Goal: Find specific page/section: Find specific page/section

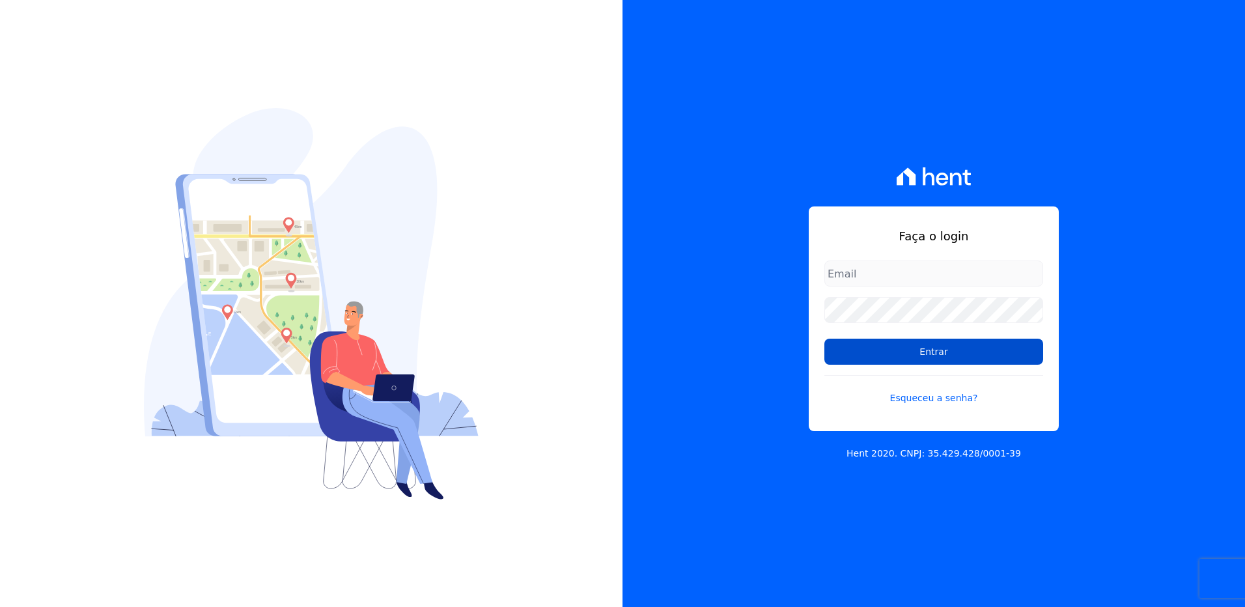
type input "[EMAIL_ADDRESS][PERSON_NAME][DOMAIN_NAME]"
click at [917, 355] on input "Entrar" at bounding box center [933, 352] width 219 height 26
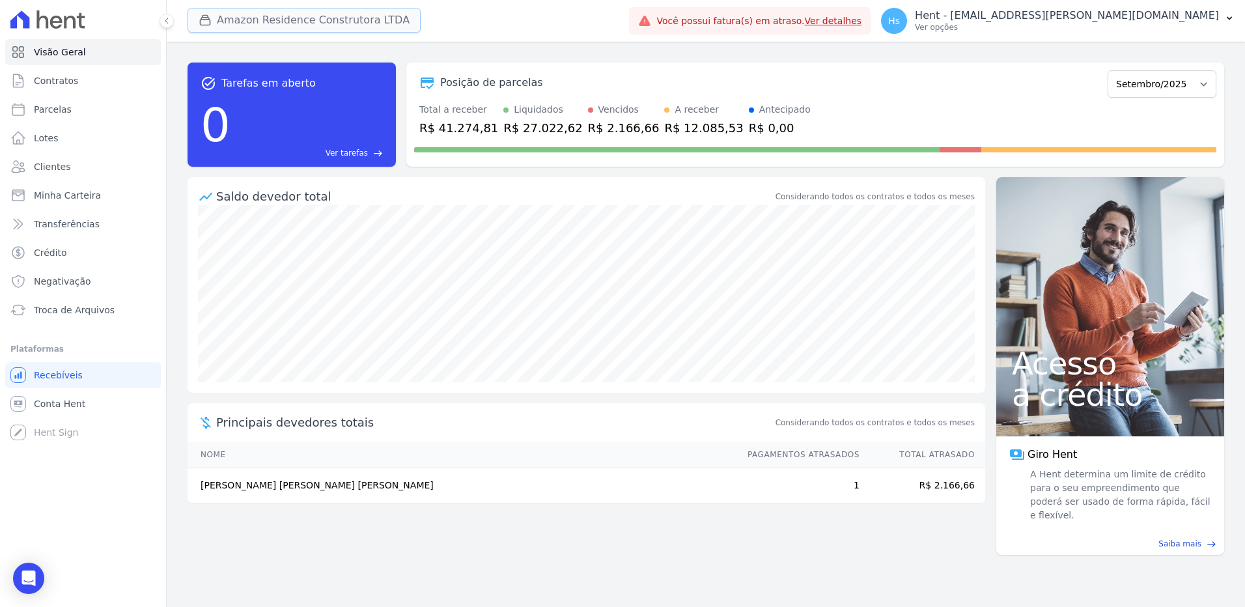
click at [303, 29] on button "Amazon Residence Construtora LTDA" at bounding box center [304, 20] width 233 height 25
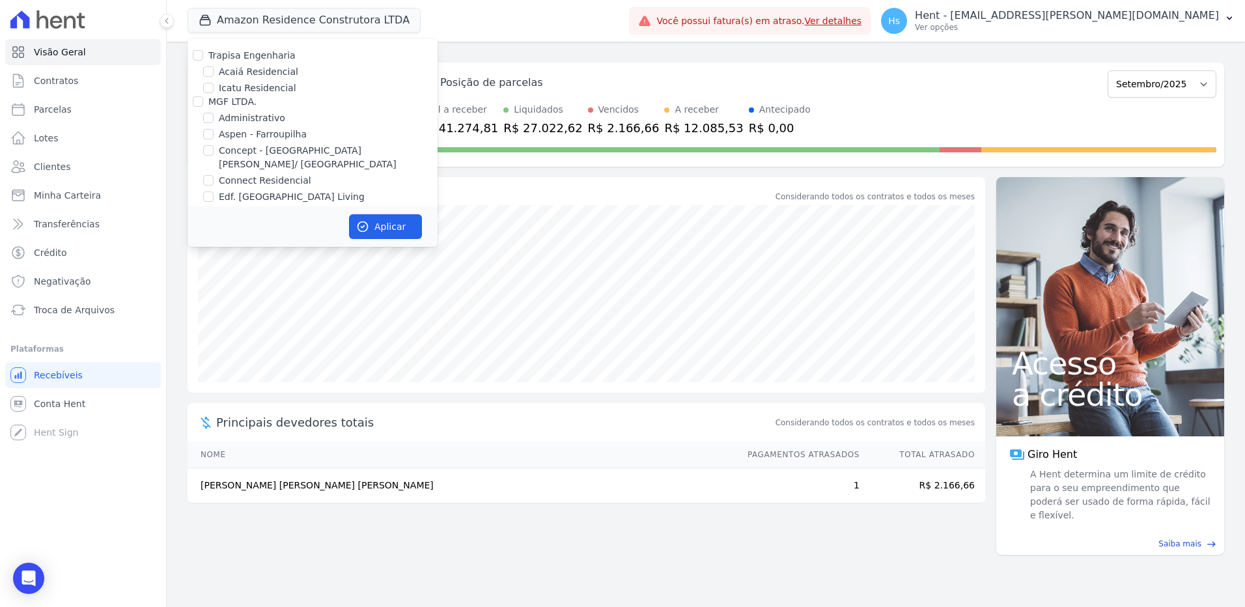
click at [705, 98] on div "Posição de parcelas Dezembro/2022 [GEOGRAPHIC_DATA]/2023 Fevereiro/2023 Março/2…" at bounding box center [815, 115] width 818 height 104
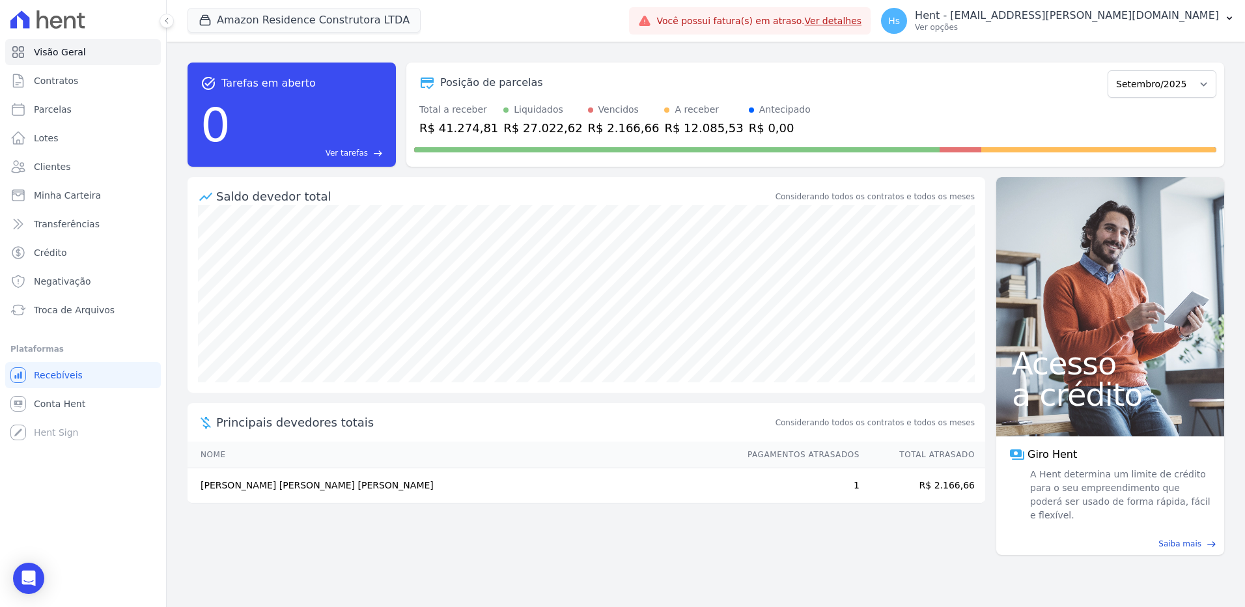
click at [760, 89] on div "Posição de parcelas" at bounding box center [758, 83] width 688 height 16
click at [360, 16] on button "Amazon Residence Construtora LTDA" at bounding box center [304, 20] width 233 height 25
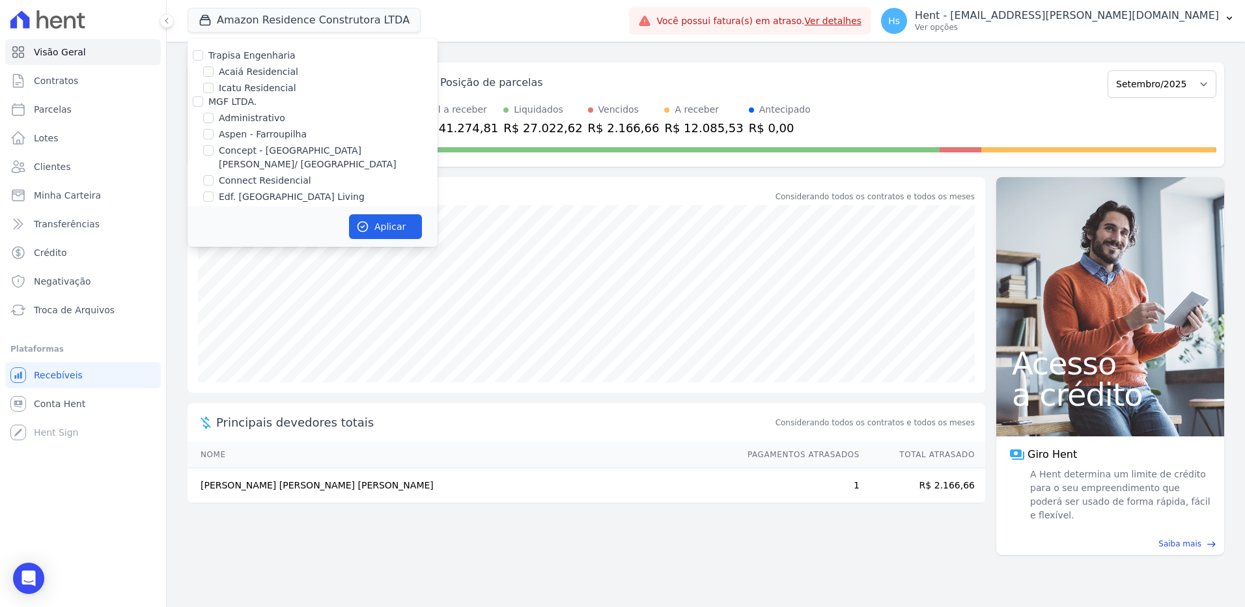
click at [744, 72] on div "Posição de parcelas Dezembro/2022 [GEOGRAPHIC_DATA]/2023 Fevereiro/2023 Março/2…" at bounding box center [815, 83] width 802 height 30
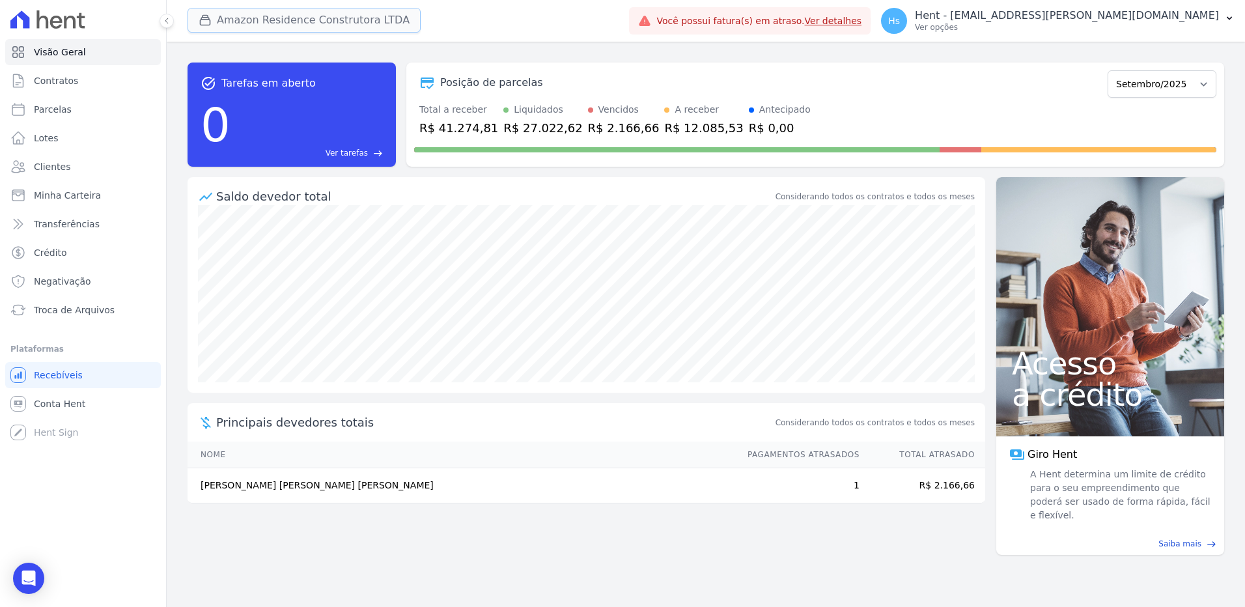
click at [371, 26] on button "Amazon Residence Construtora LTDA" at bounding box center [304, 20] width 233 height 25
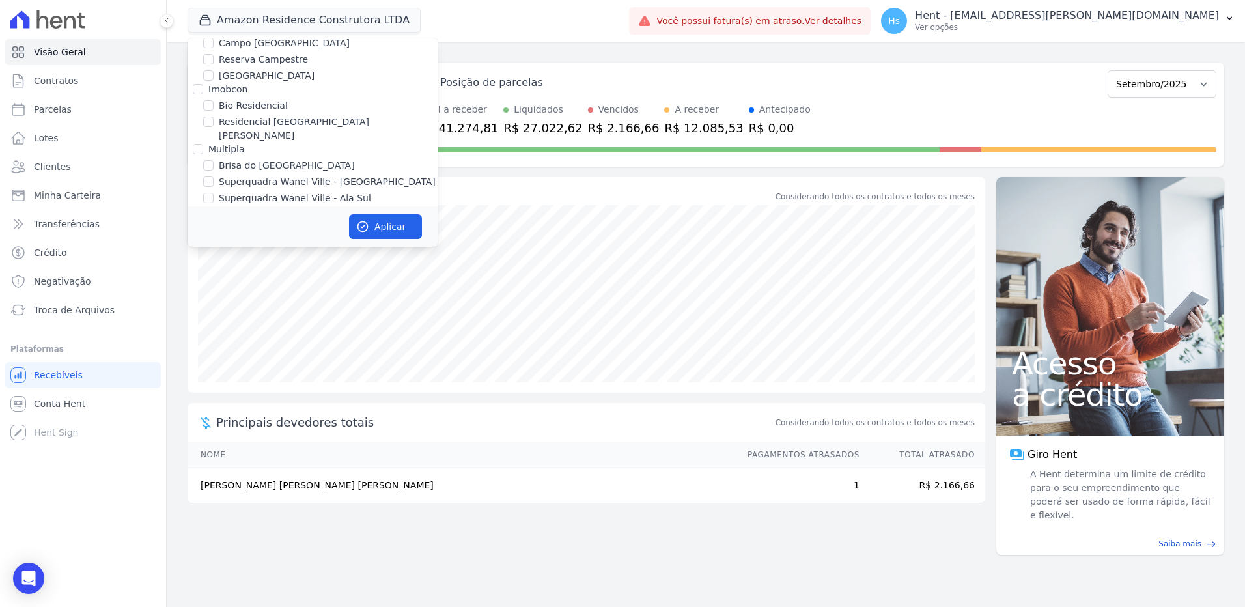
scroll to position [4347, 0]
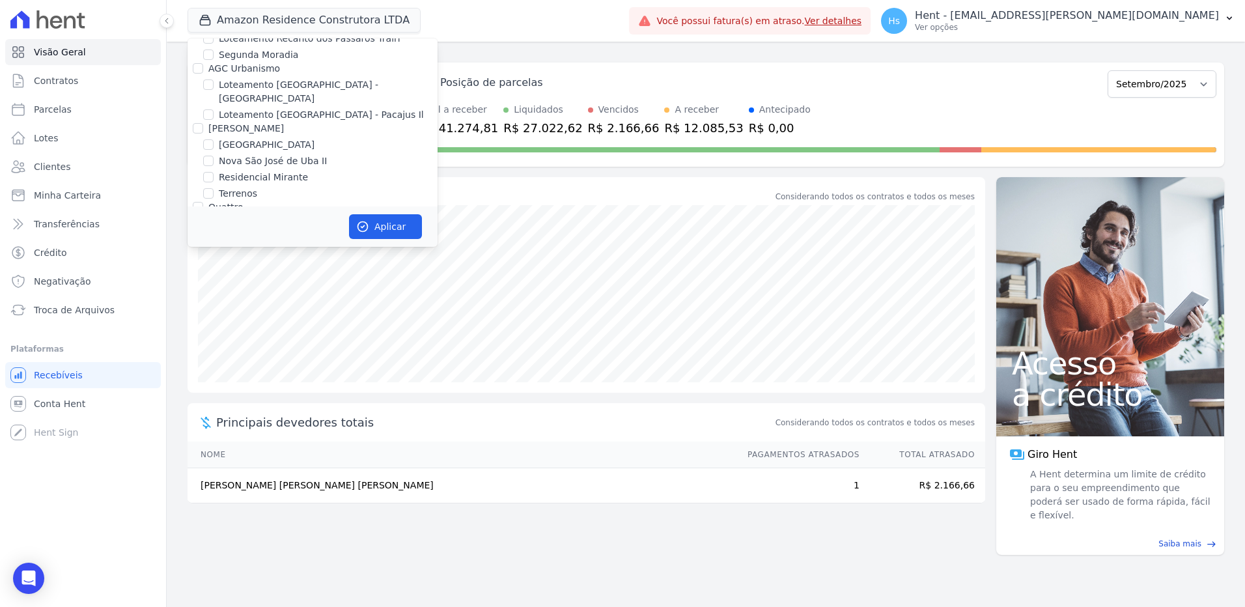
click at [270, 279] on label "Mugango - Viva Iguaçu" at bounding box center [271, 286] width 104 height 14
click at [214, 281] on input "Mugango - Viva Iguaçu" at bounding box center [208, 286] width 10 height 10
checkbox input "true"
click at [371, 228] on button "Aplicar" at bounding box center [385, 226] width 73 height 25
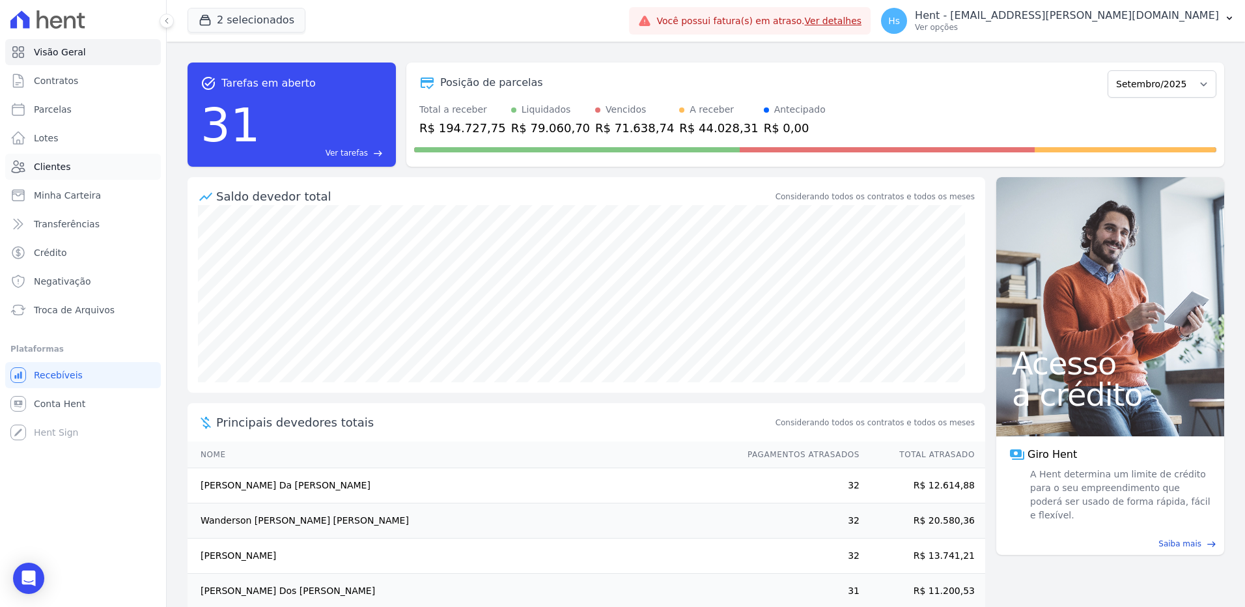
click at [47, 156] on link "Clientes" at bounding box center [83, 167] width 156 height 26
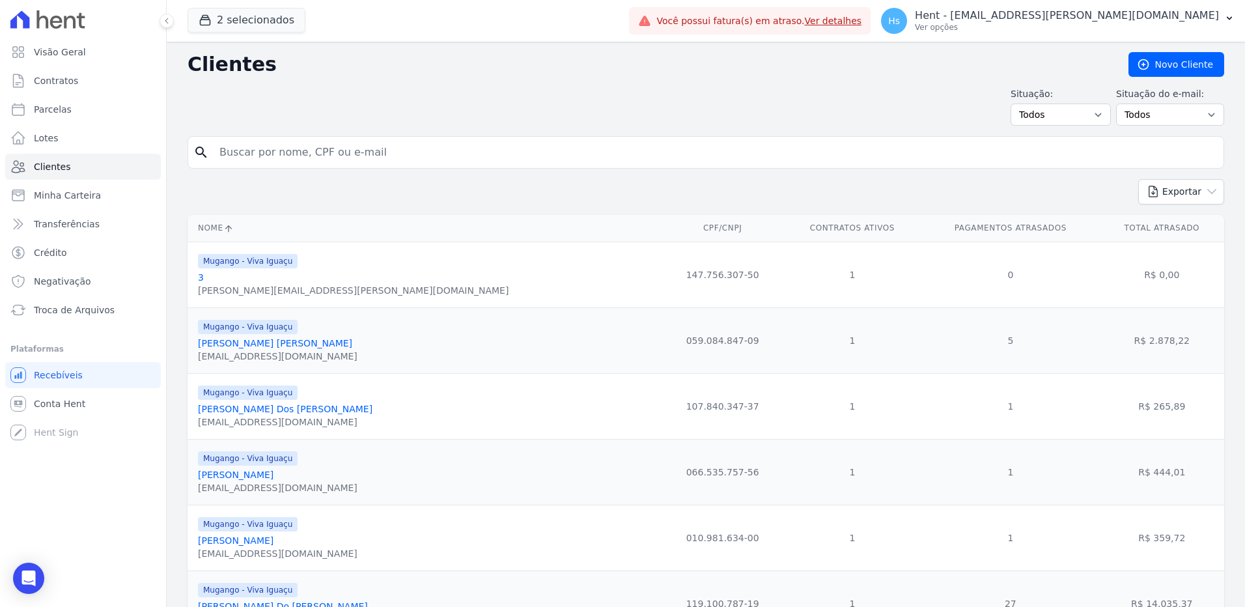
click at [260, 148] on input "search" at bounding box center [715, 152] width 1007 height 26
paste input "[PERSON_NAME] dos [PERSON_NAME]"
type input "[PERSON_NAME] dos [PERSON_NAME]"
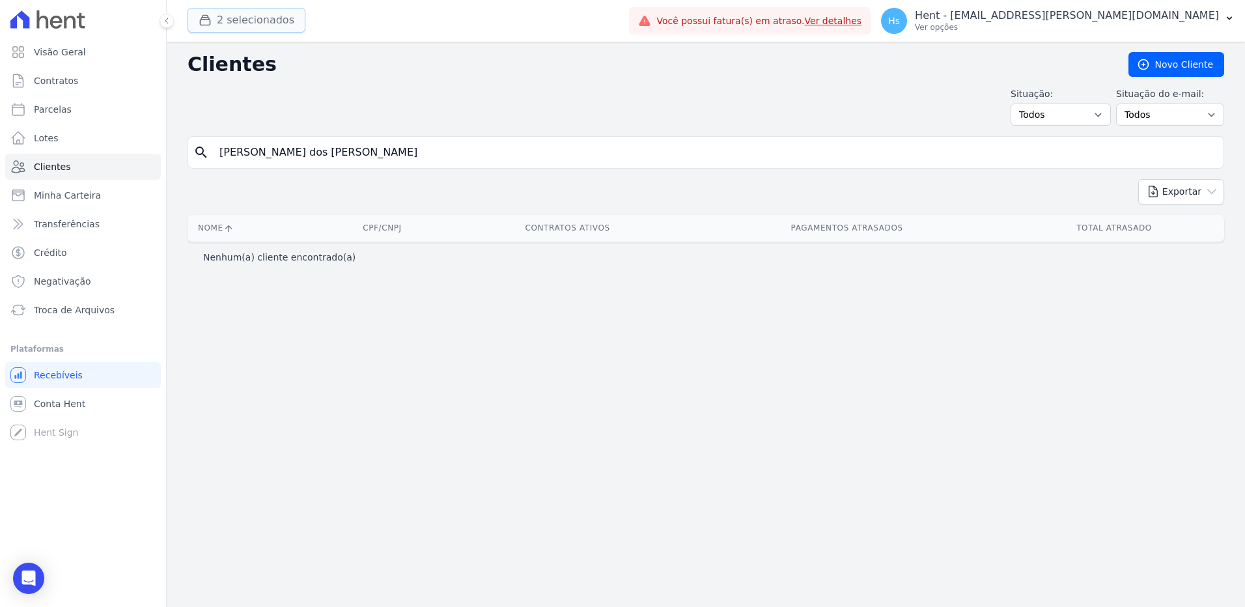
drag, startPoint x: 230, startPoint y: 12, endPoint x: 251, endPoint y: 12, distance: 20.2
click at [230, 12] on button "2 selecionados" at bounding box center [247, 20] width 118 height 25
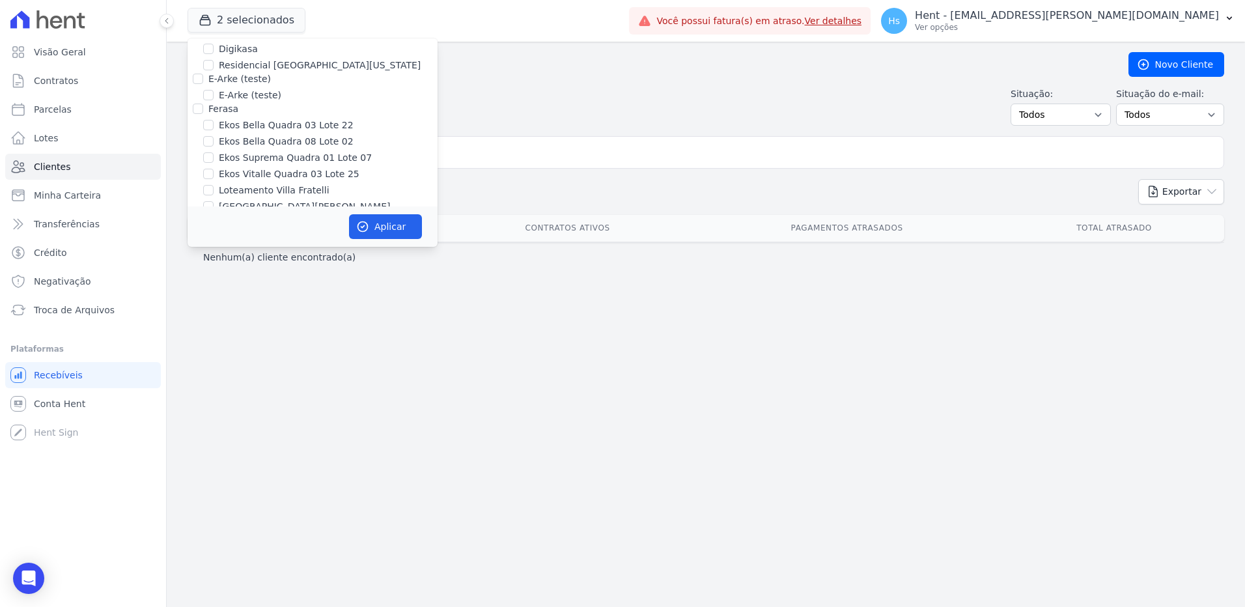
scroll to position [3032, 0]
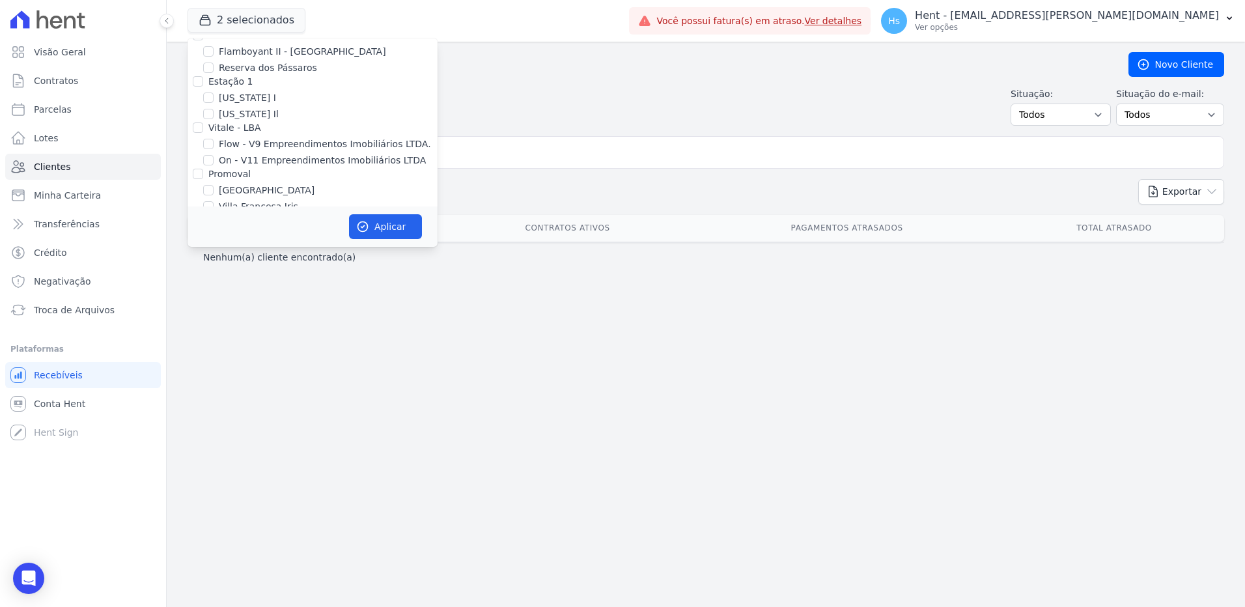
click at [203, 167] on div "Promoval" at bounding box center [313, 174] width 250 height 14
click at [198, 169] on input "Promoval" at bounding box center [198, 174] width 10 height 10
checkbox input "true"
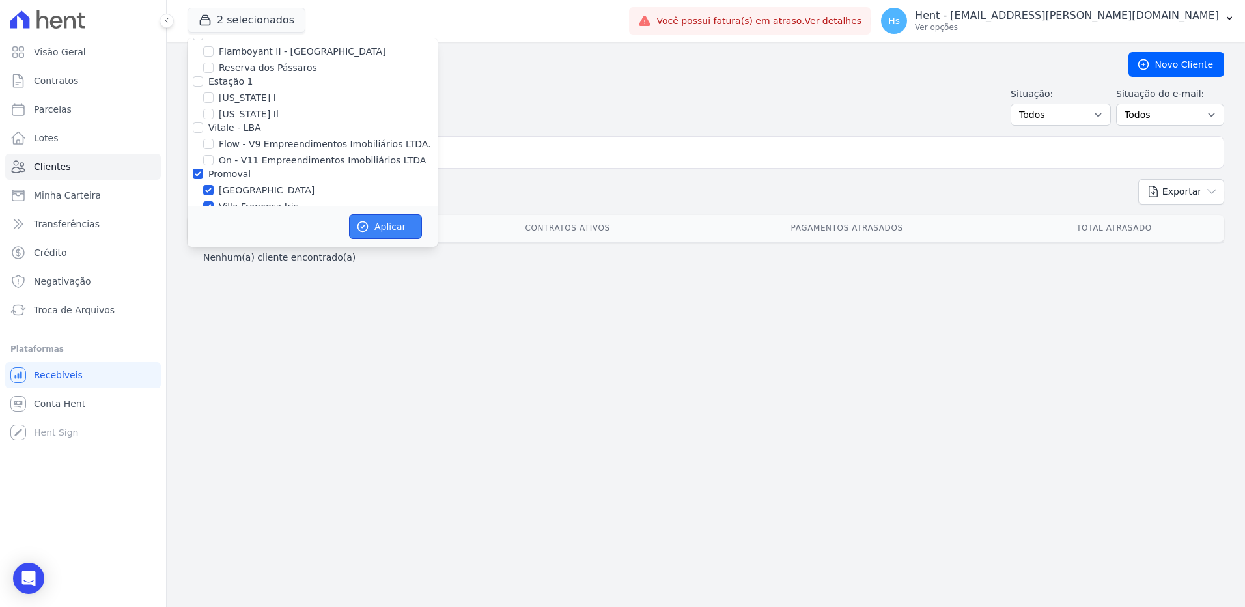
click at [360, 232] on icon "button" at bounding box center [362, 226] width 13 height 13
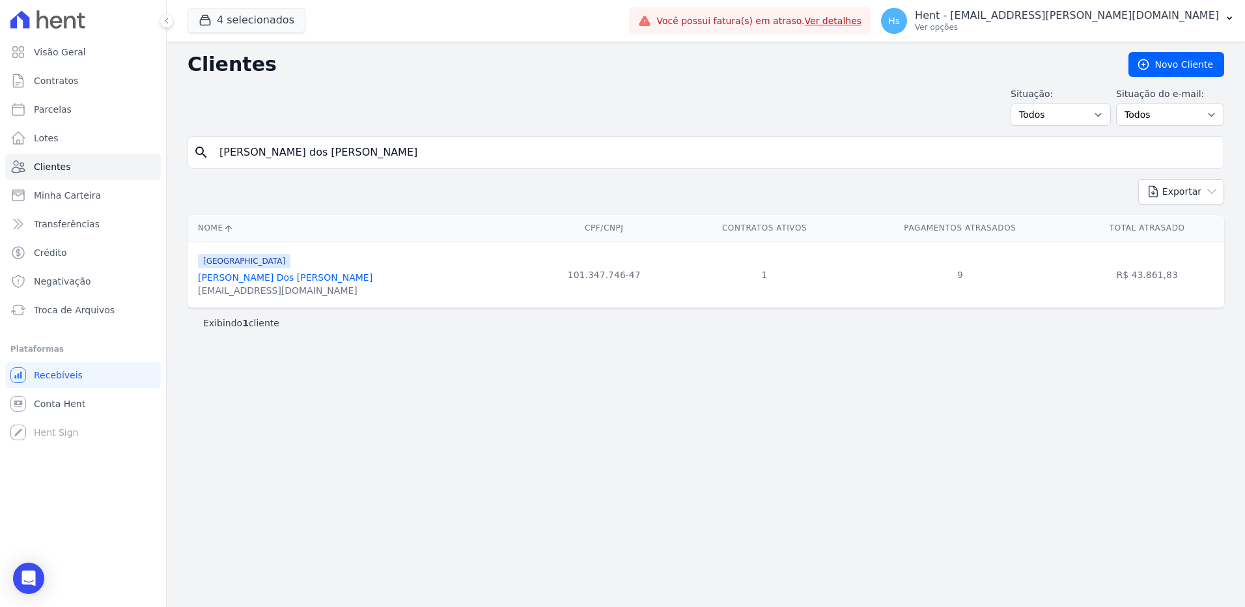
click at [283, 279] on link "[PERSON_NAME] Dos [PERSON_NAME]" at bounding box center [285, 277] width 174 height 10
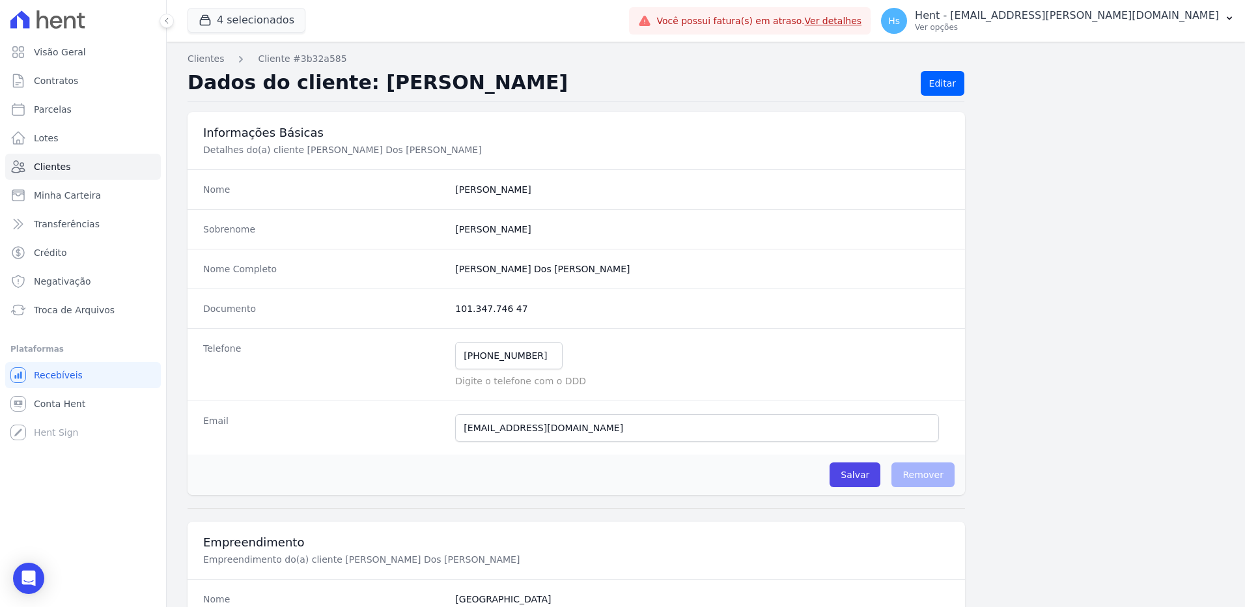
drag, startPoint x: 547, startPoint y: 262, endPoint x: 447, endPoint y: 269, distance: 99.8
click at [447, 269] on div "Nome Completo [PERSON_NAME] Dos [PERSON_NAME]" at bounding box center [576, 269] width 777 height 40
drag, startPoint x: 447, startPoint y: 269, endPoint x: 479, endPoint y: 272, distance: 31.4
copy div "[PERSON_NAME] Dos [PERSON_NAME]"
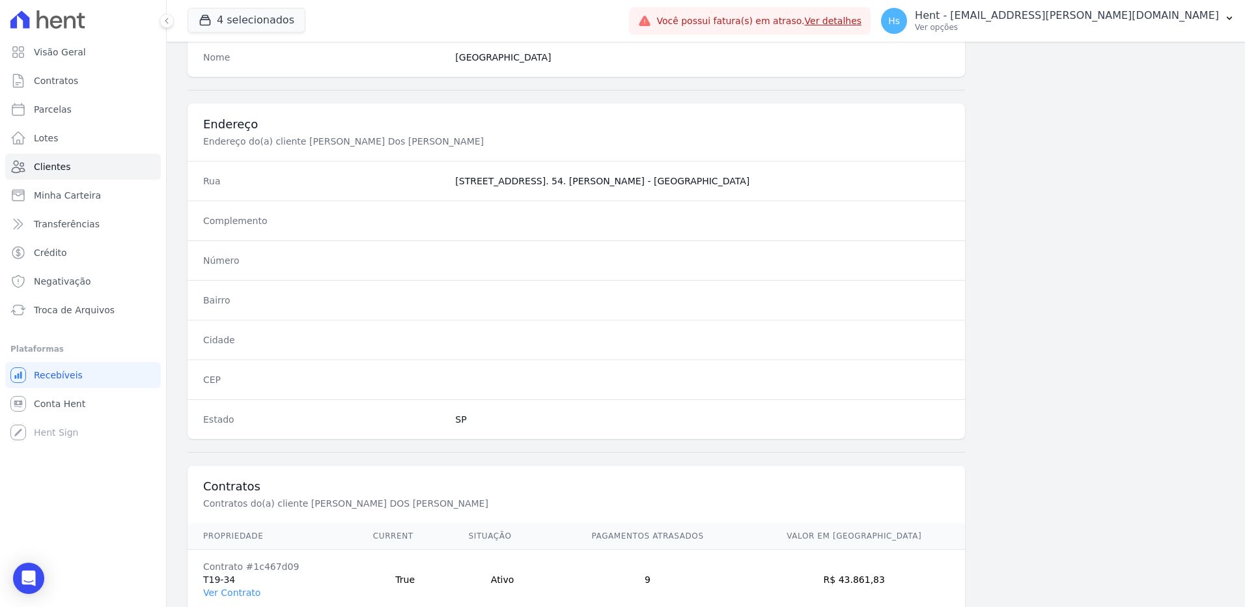
scroll to position [611, 0]
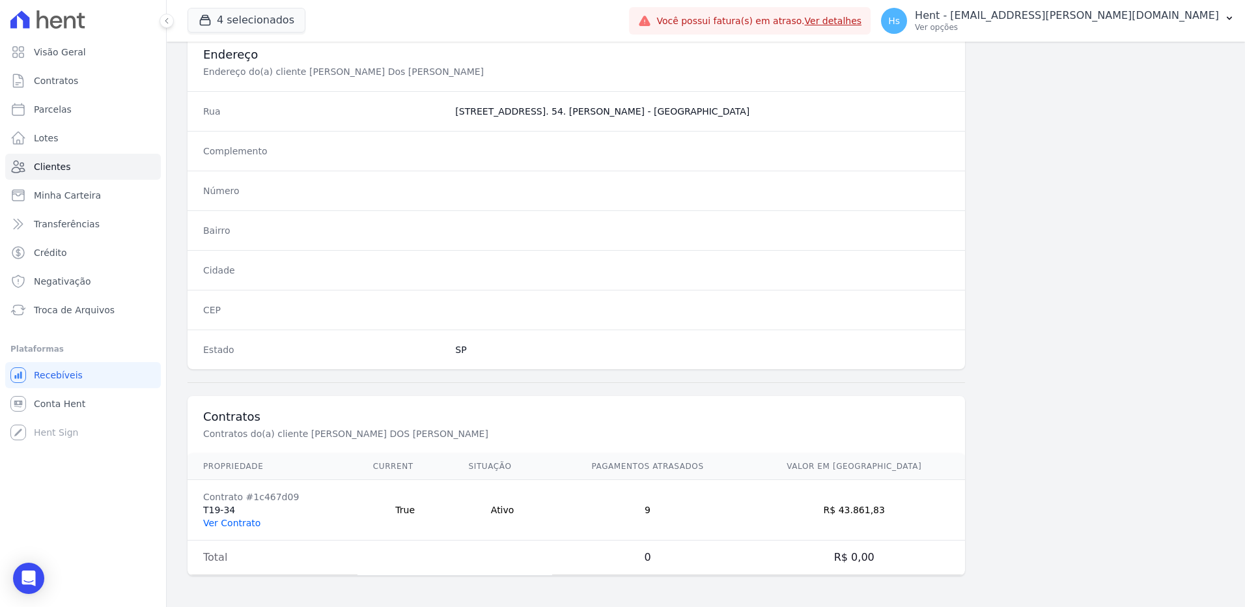
click at [247, 523] on link "Ver Contrato" at bounding box center [231, 523] width 57 height 10
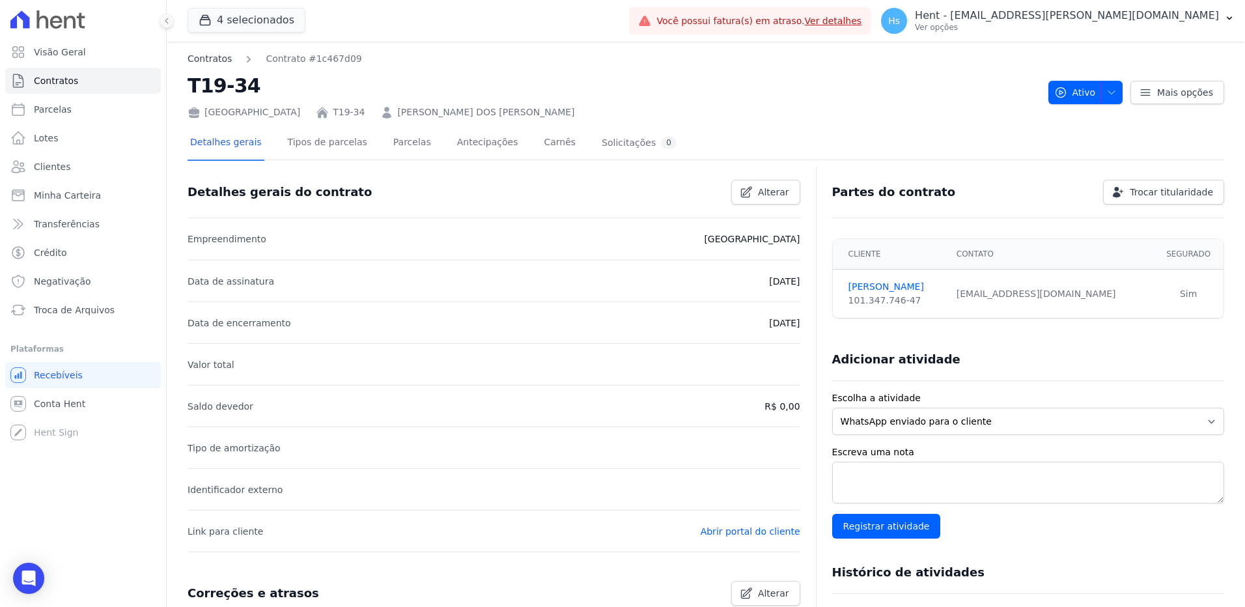
click at [195, 57] on link "Contratos" at bounding box center [210, 59] width 44 height 14
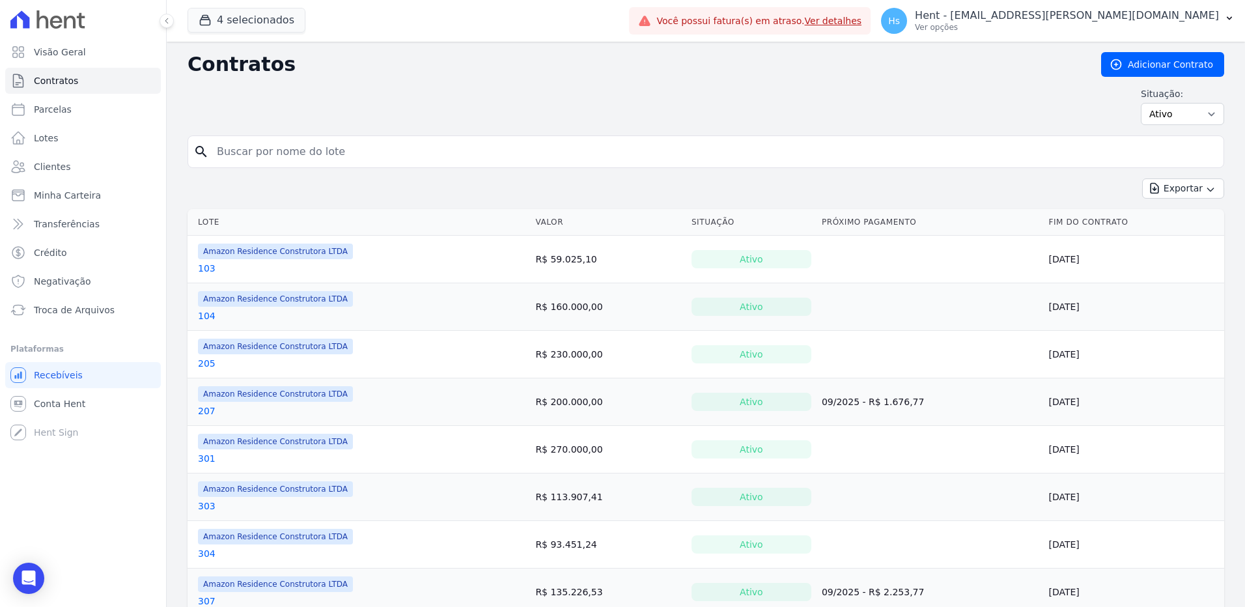
click at [276, 148] on input "search" at bounding box center [713, 152] width 1009 height 26
click at [275, 12] on button "4 selecionados" at bounding box center [247, 20] width 118 height 25
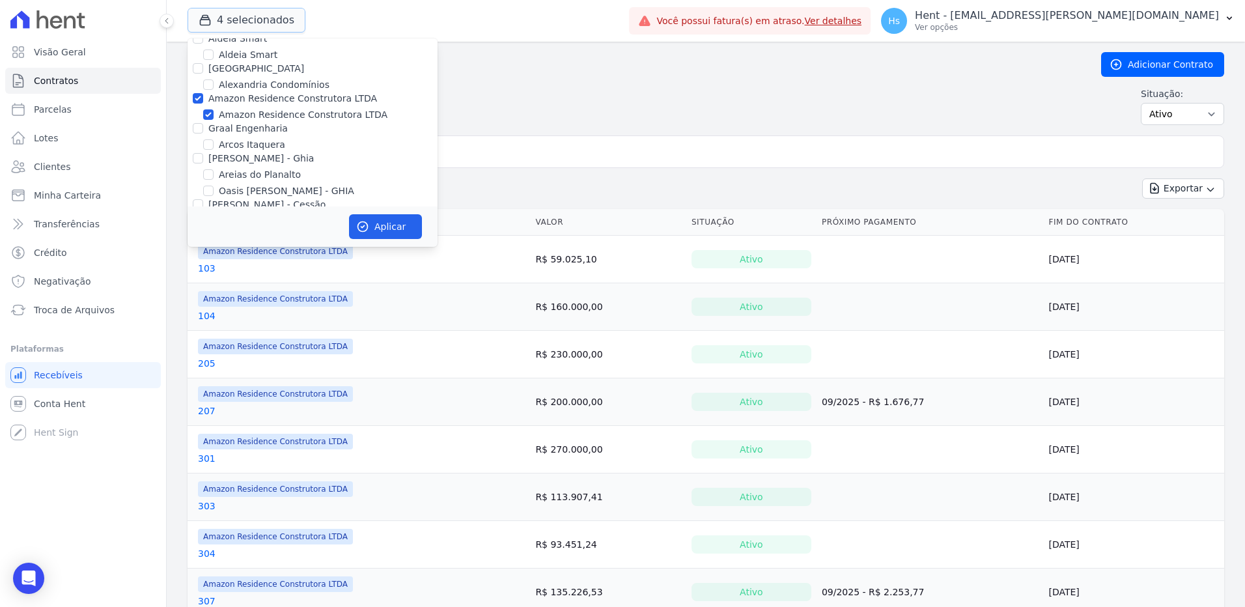
scroll to position [586, 0]
click at [257, 109] on label "Amazon Residence Construtora LTDA" at bounding box center [303, 116] width 169 height 14
click at [214, 111] on input "Amazon Residence Construtora LTDA" at bounding box center [208, 116] width 10 height 10
checkbox input "false"
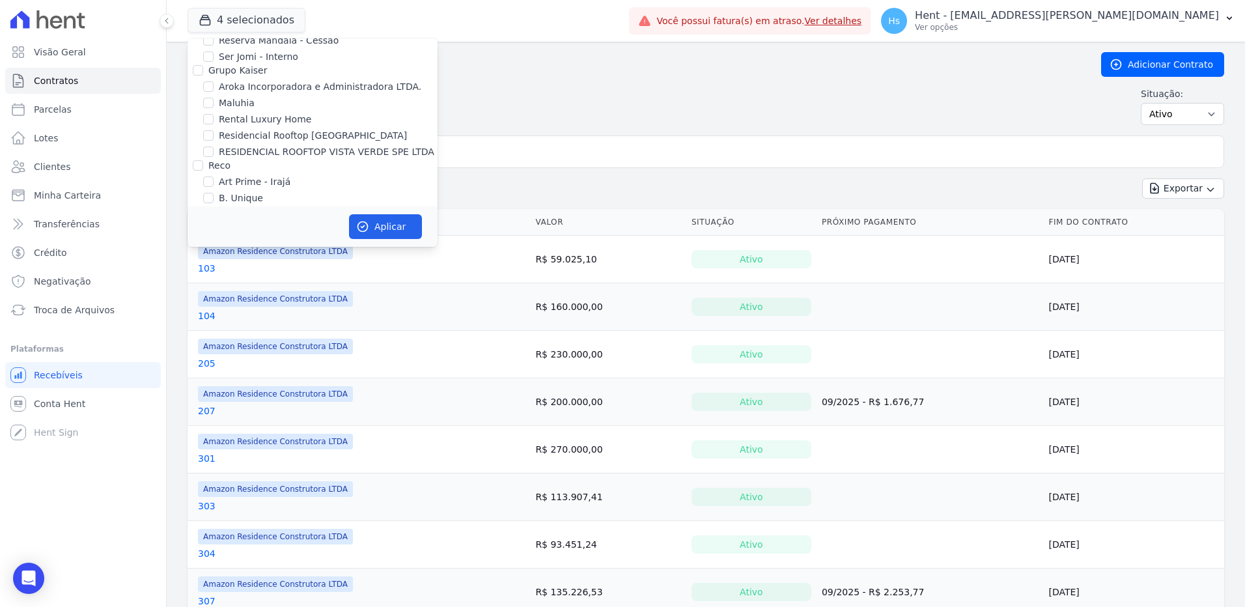
scroll to position [3032, 0]
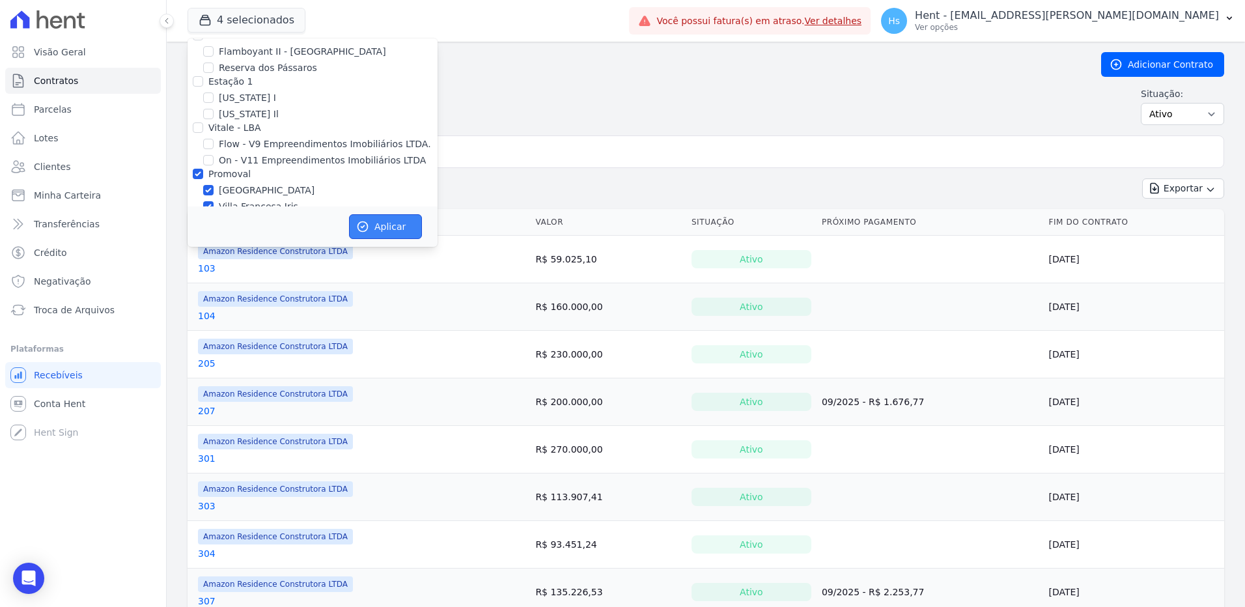
click at [382, 223] on button "Aplicar" at bounding box center [385, 226] width 73 height 25
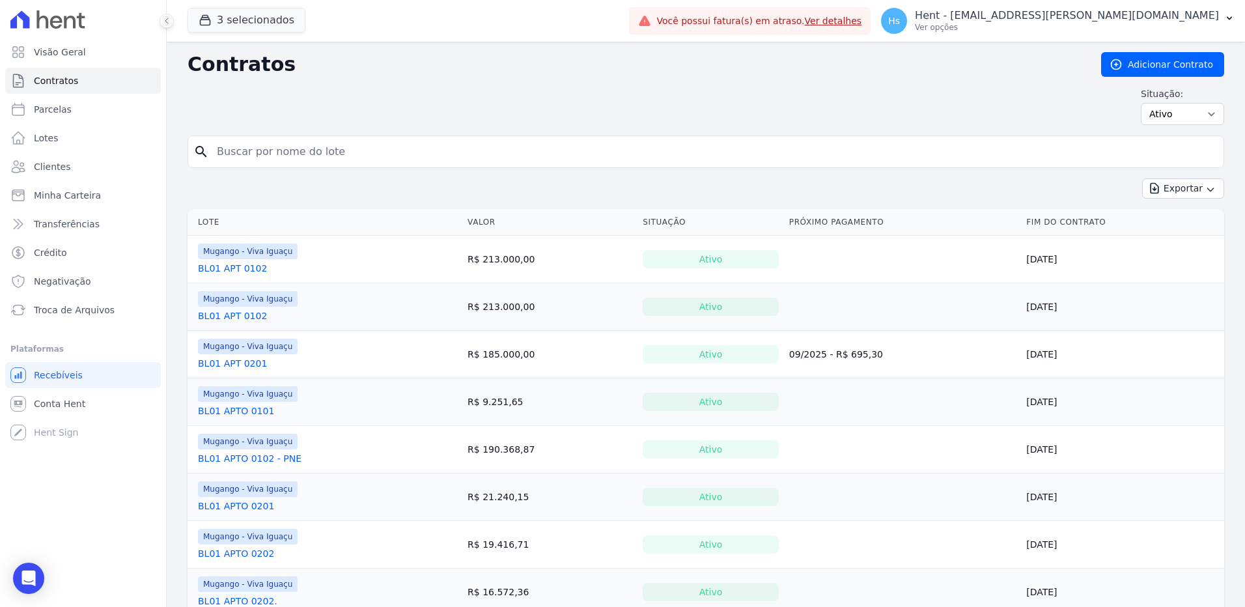
click at [269, 148] on input "search" at bounding box center [713, 152] width 1009 height 26
click at [328, 139] on input "search" at bounding box center [713, 152] width 1009 height 26
type input "[PERSON_NAME]"
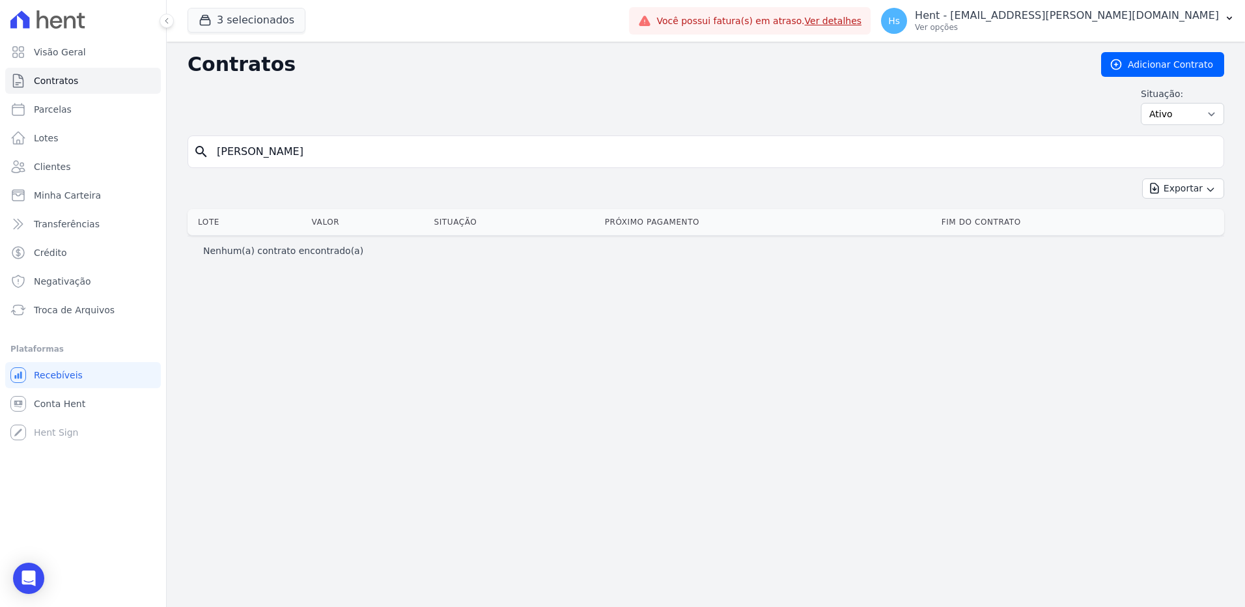
click at [268, 152] on input "[PERSON_NAME]" at bounding box center [713, 152] width 1009 height 26
type input "[PERSON_NAME] dos [PERSON_NAME]"
click at [57, 157] on link "Clientes" at bounding box center [83, 167] width 156 height 26
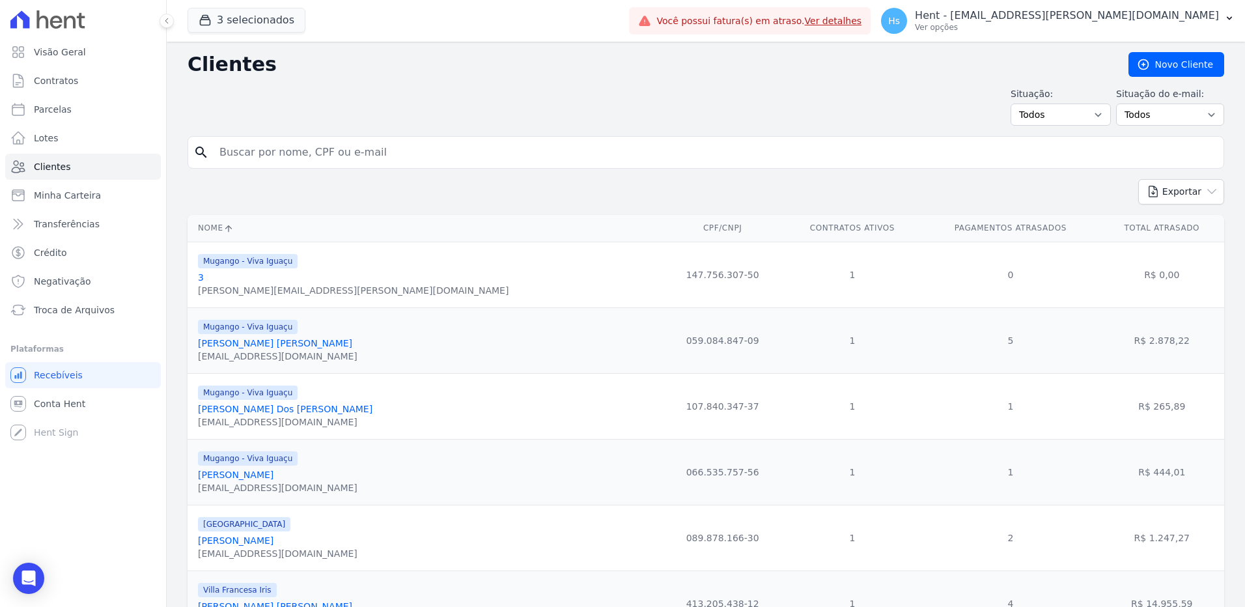
click at [283, 158] on input "search" at bounding box center [715, 152] width 1007 height 26
type input "[PERSON_NAME]"
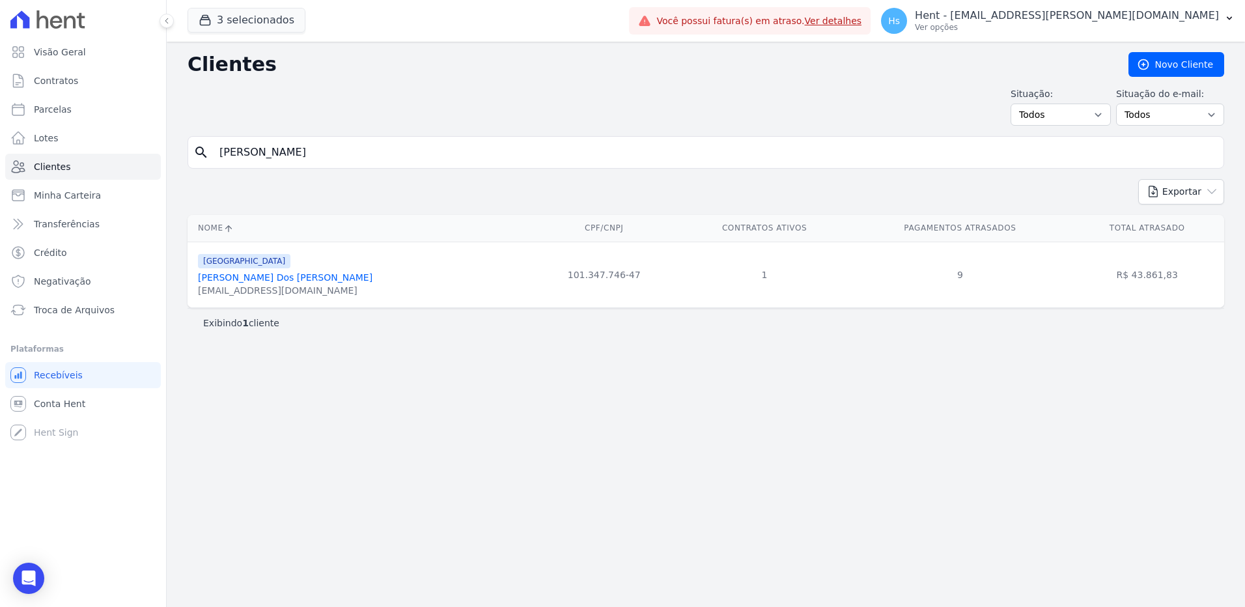
click at [238, 278] on link "[PERSON_NAME] Dos [PERSON_NAME]" at bounding box center [285, 277] width 174 height 10
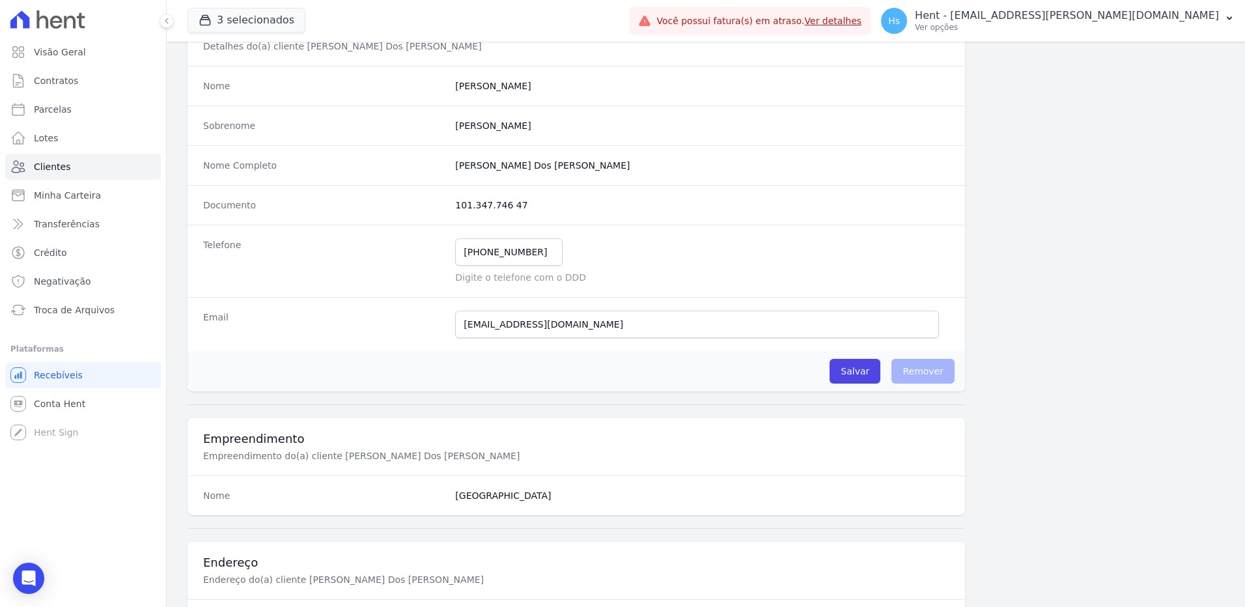
scroll to position [65, 0]
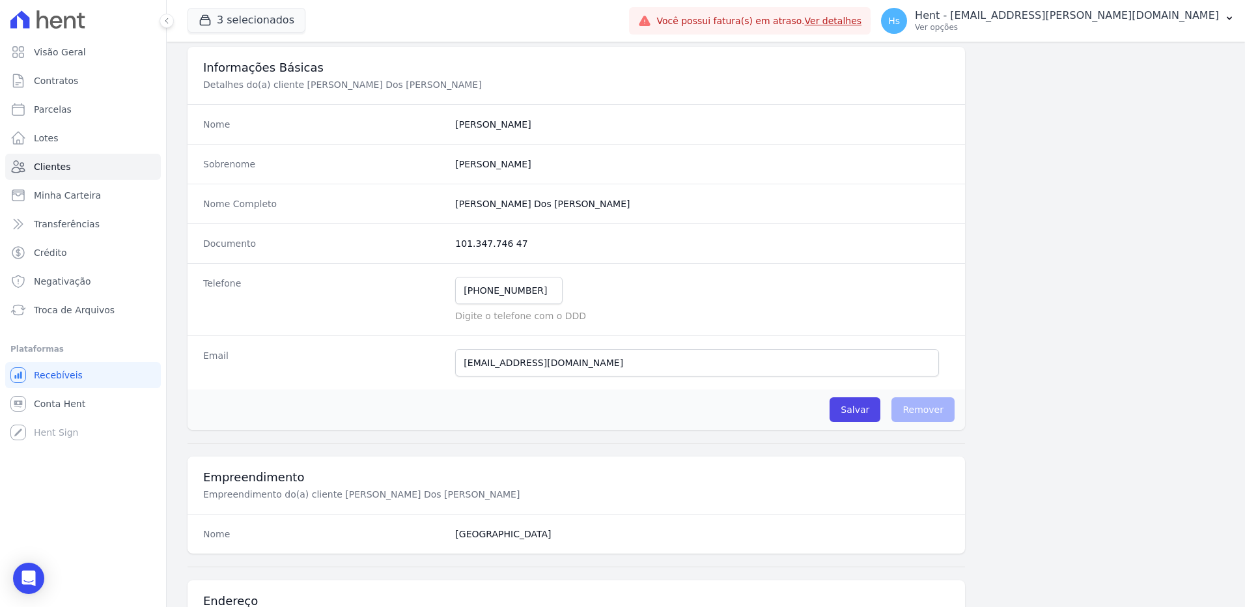
drag, startPoint x: 519, startPoint y: 243, endPoint x: 451, endPoint y: 245, distance: 68.4
click at [451, 245] on div "Documento 101.347.746 47" at bounding box center [576, 243] width 777 height 40
drag, startPoint x: 451, startPoint y: 245, endPoint x: 460, endPoint y: 245, distance: 9.8
copy dd "101.347.746 47"
click at [1239, 19] on button "Hs Hent - [EMAIL_ADDRESS][PERSON_NAME][DOMAIN_NAME] Ver opções" at bounding box center [1058, 21] width 374 height 36
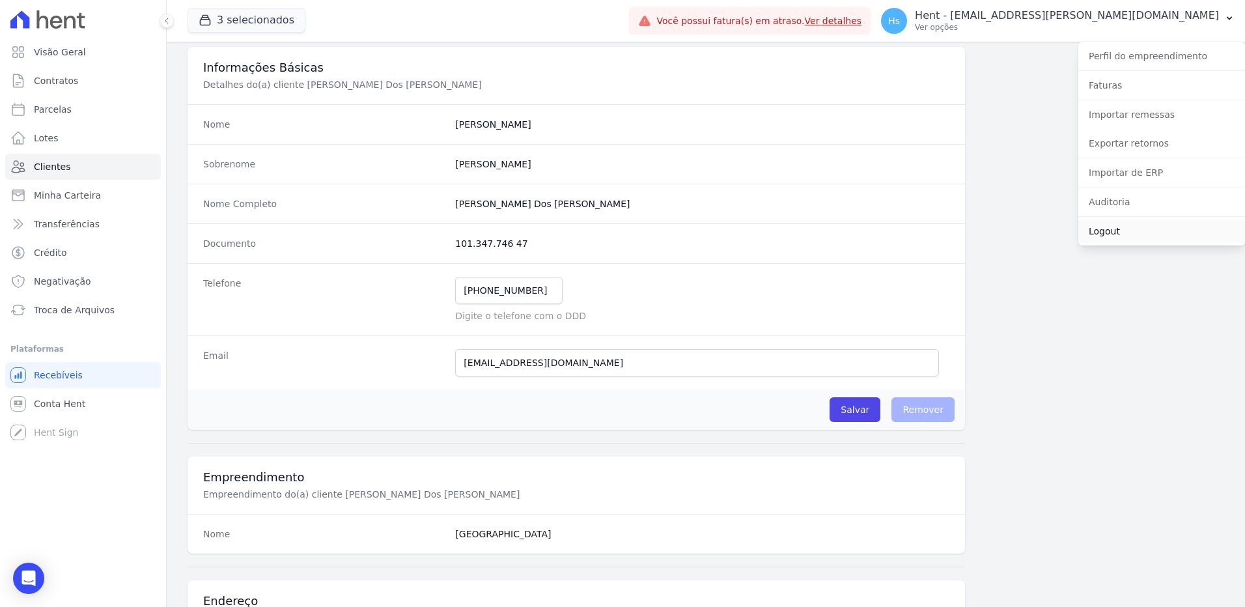
click at [1124, 233] on link "Logout" at bounding box center [1161, 230] width 167 height 23
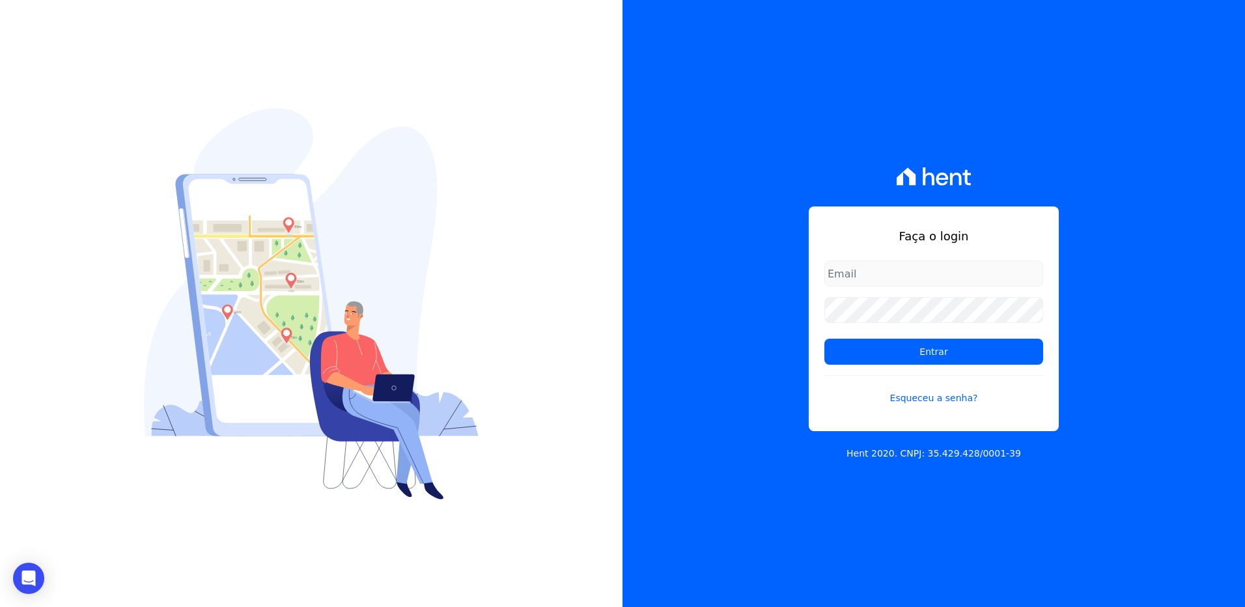
type input "[EMAIL_ADDRESS][PERSON_NAME][DOMAIN_NAME]"
